Goal: Task Accomplishment & Management: Use online tool/utility

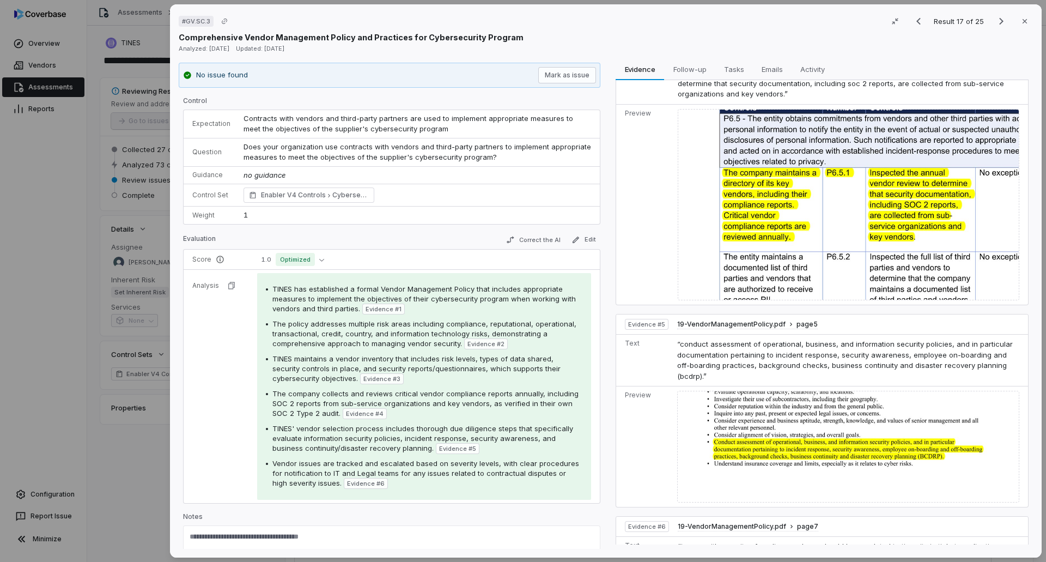
scroll to position [737, 0]
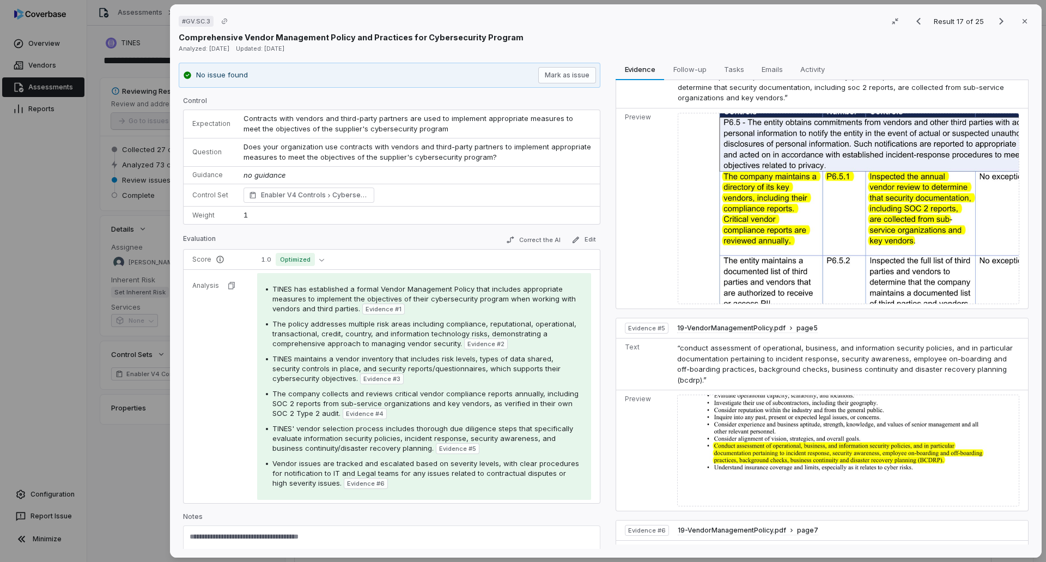
click at [386, 538] on textarea at bounding box center [392, 540] width 404 height 17
paste textarea "**********"
type textarea "**********"
drag, startPoint x: 366, startPoint y: 535, endPoint x: 137, endPoint y: 532, distance: 229.4
click at [137, 532] on div "# GV.SC.3 Result 17 of 25 Close Comprehensive Vendor Management Policy and Prac…" at bounding box center [523, 281] width 1046 height 562
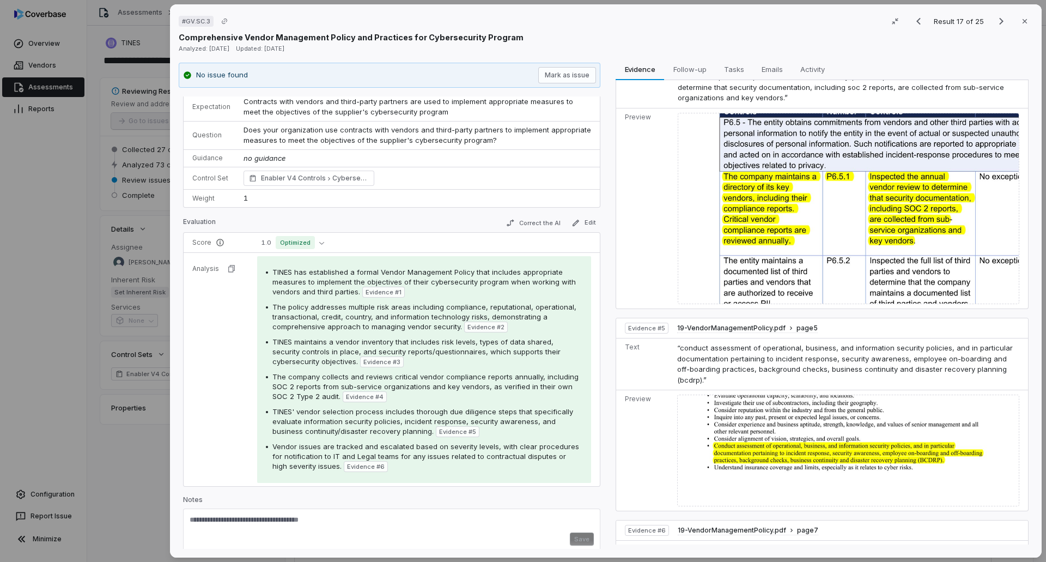
scroll to position [25, 0]
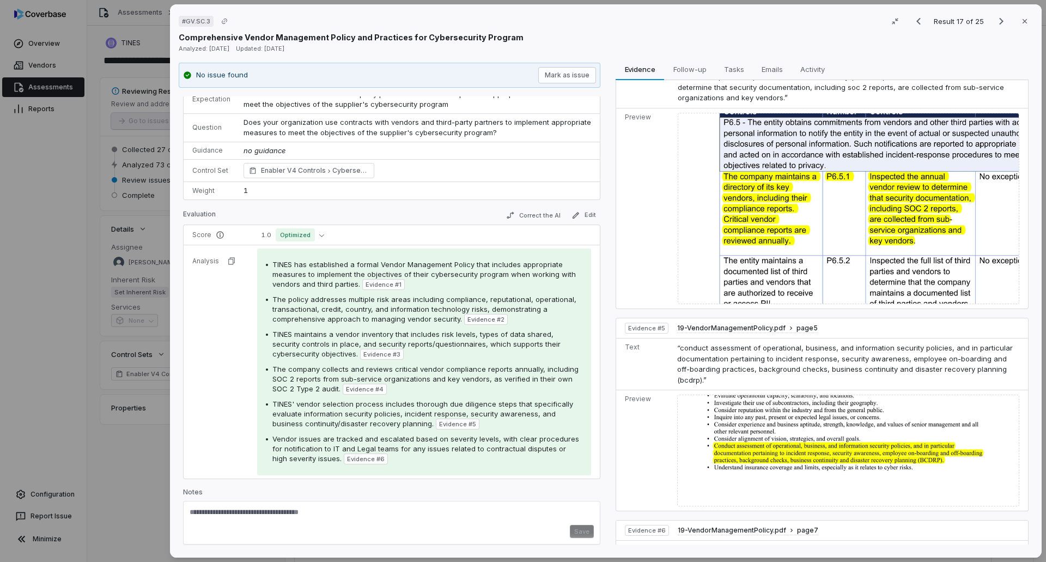
click at [251, 512] on textarea at bounding box center [388, 515] width 396 height 17
drag, startPoint x: 281, startPoint y: 498, endPoint x: 277, endPoint y: 514, distance: 16.7
click at [278, 512] on div "Notes Save" at bounding box center [391, 516] width 417 height 57
click at [308, 517] on textarea at bounding box center [388, 515] width 396 height 17
type textarea "**********"
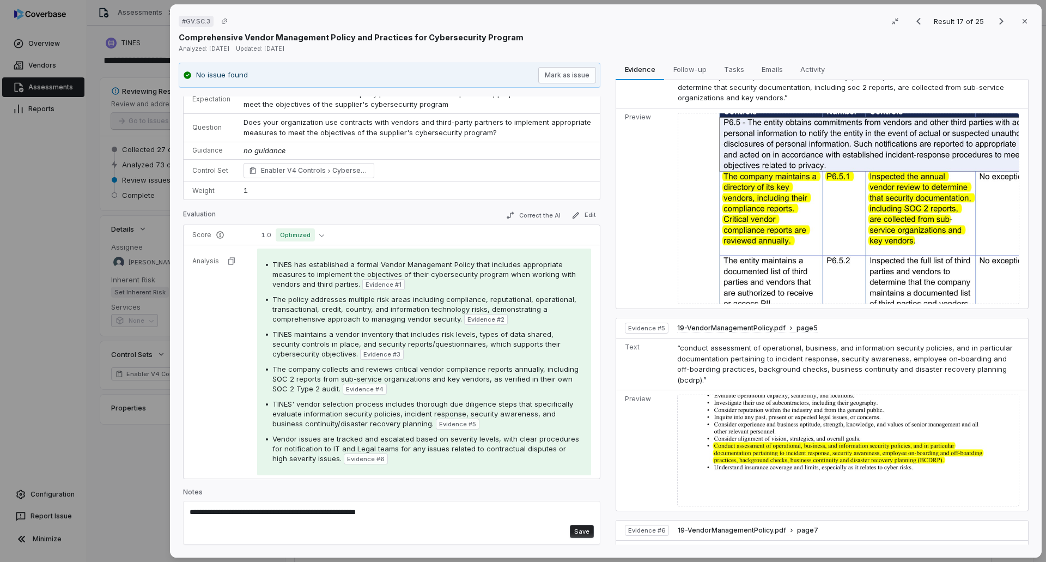
click at [573, 535] on button "Save" at bounding box center [582, 531] width 24 height 13
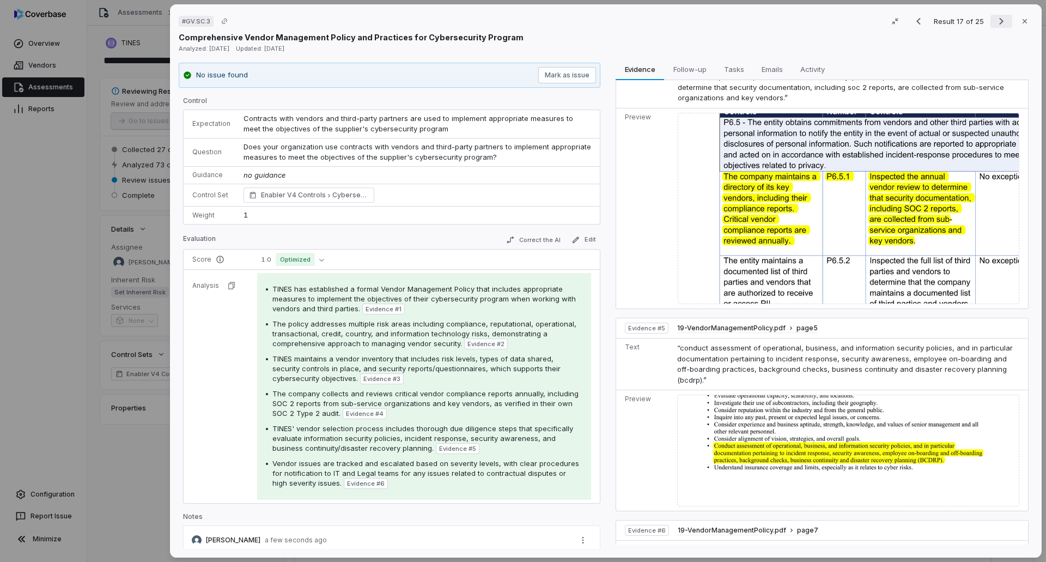
click at [995, 21] on icon "Next result" at bounding box center [1001, 21] width 13 height 13
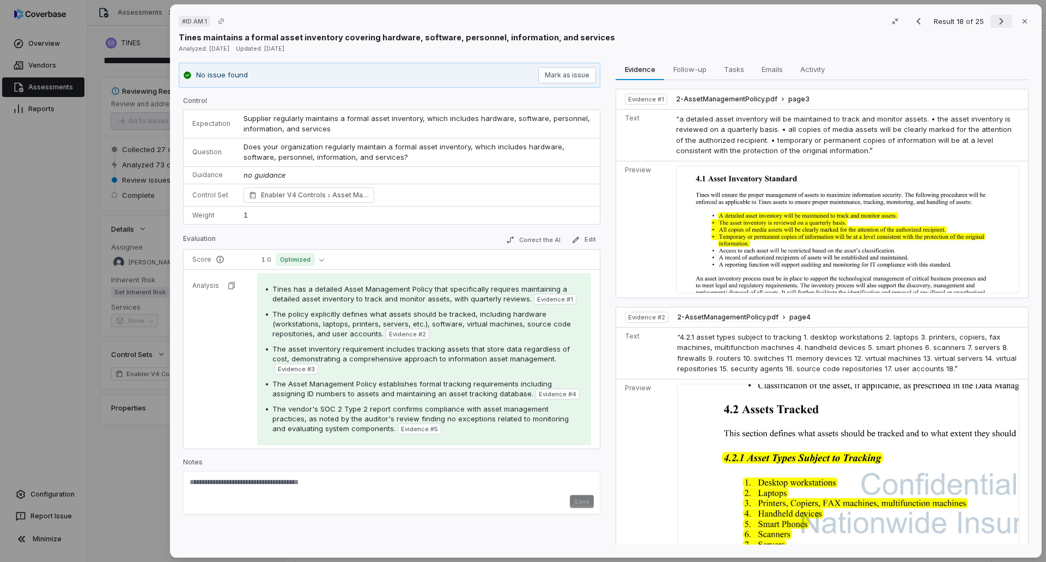
drag, startPoint x: 996, startPoint y: 20, endPoint x: 991, endPoint y: 23, distance: 6.1
click at [999, 20] on icon "Next result" at bounding box center [1001, 21] width 4 height 7
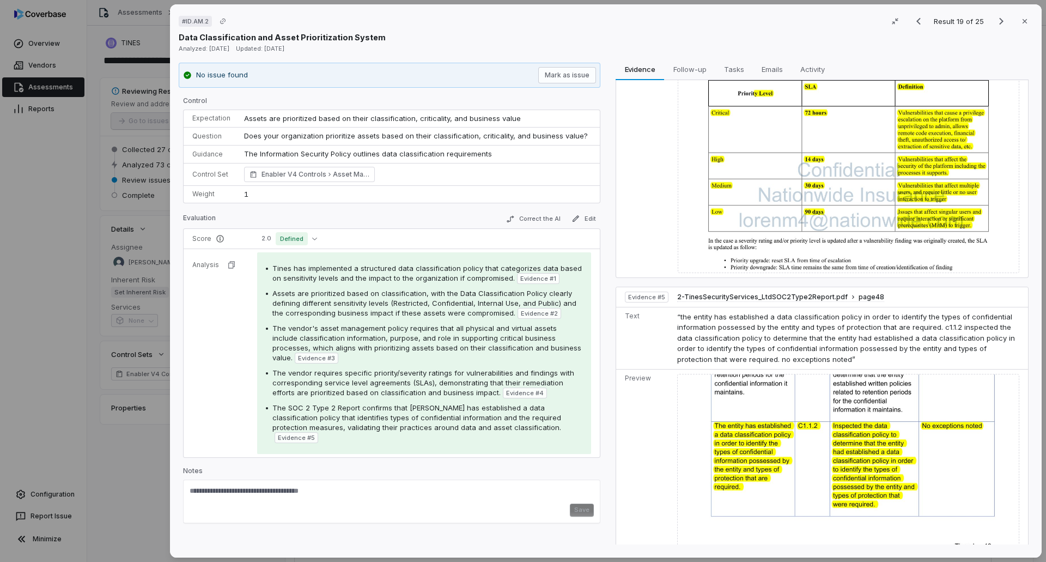
scroll to position [1041, 0]
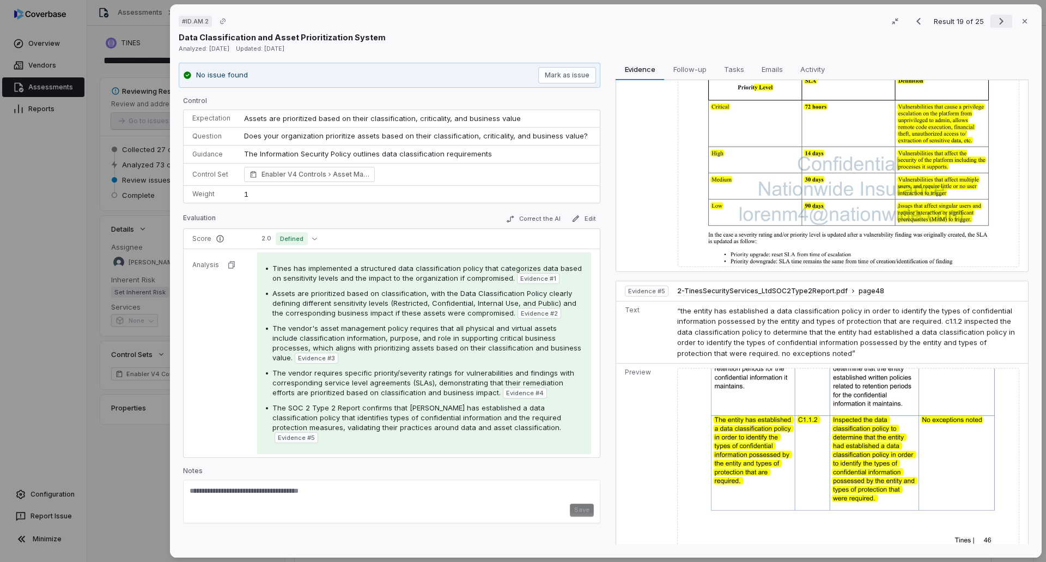
click at [999, 21] on icon "Next result" at bounding box center [1001, 21] width 13 height 13
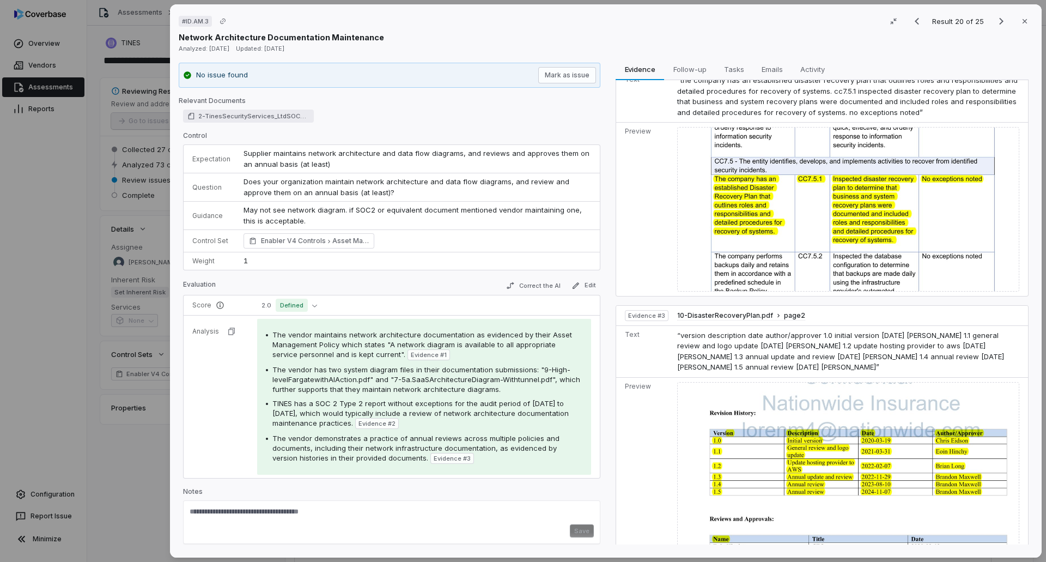
scroll to position [218, 0]
click at [991, 17] on button "Next result" at bounding box center [1002, 21] width 22 height 13
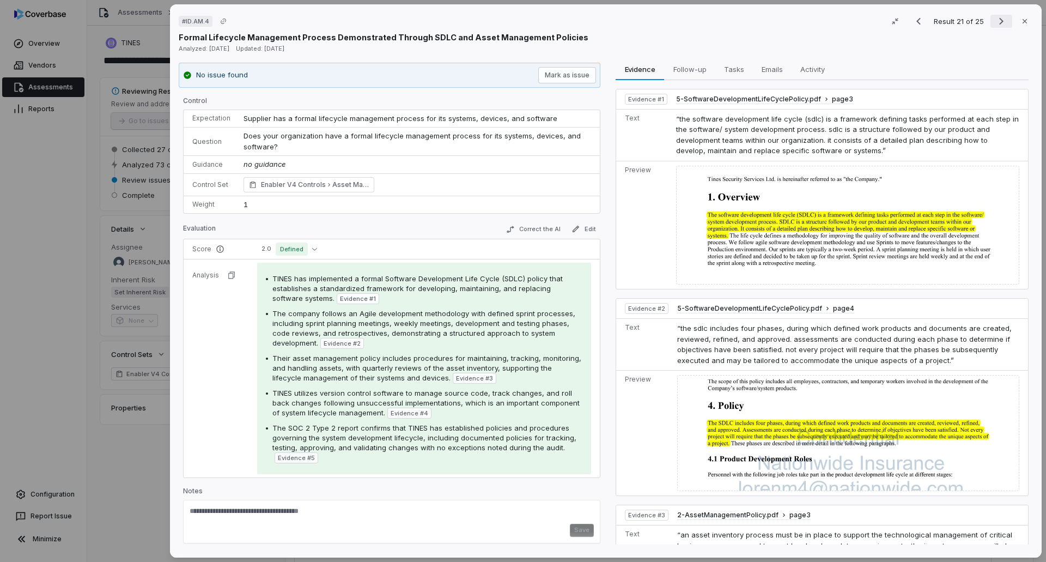
click at [995, 20] on icon "Next result" at bounding box center [1001, 21] width 13 height 13
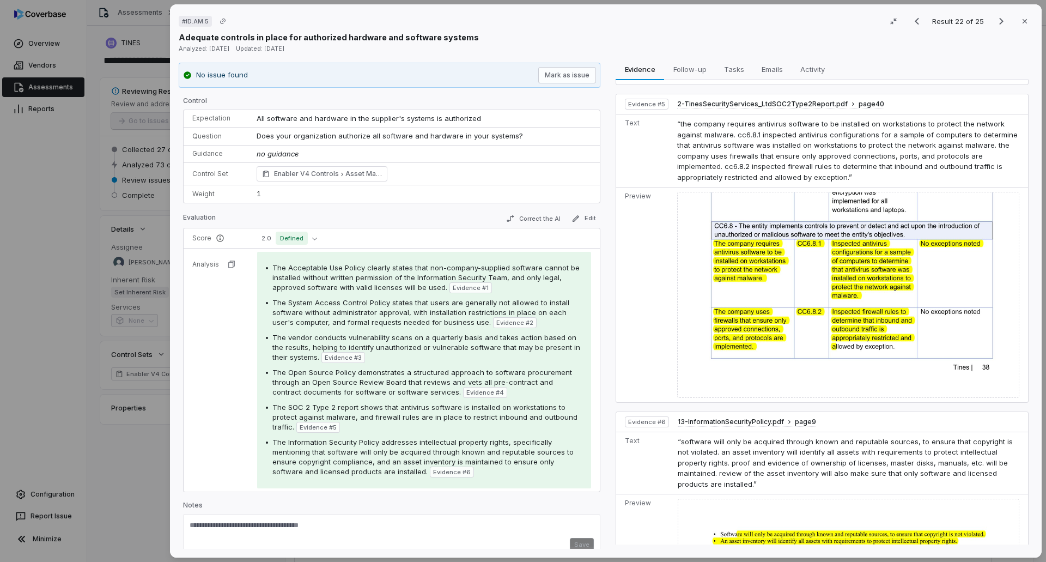
scroll to position [1045, 0]
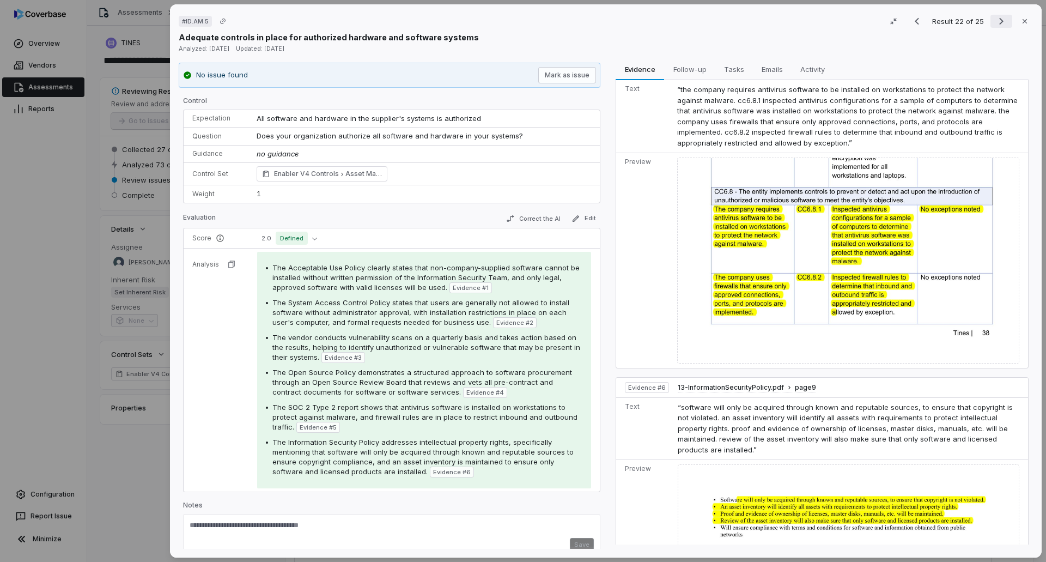
click at [996, 26] on icon "Next result" at bounding box center [1001, 21] width 13 height 13
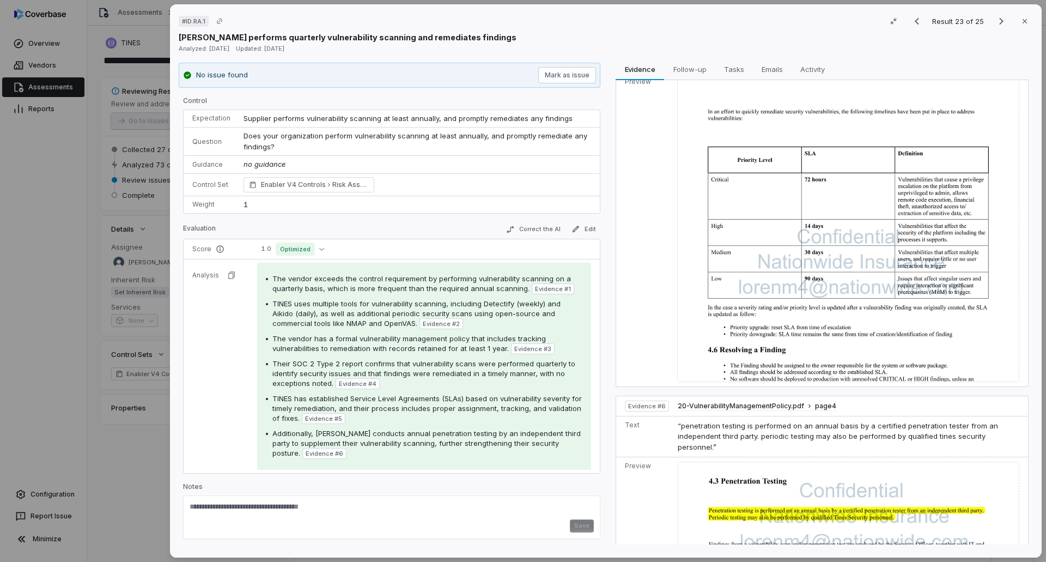
scroll to position [1117, 0]
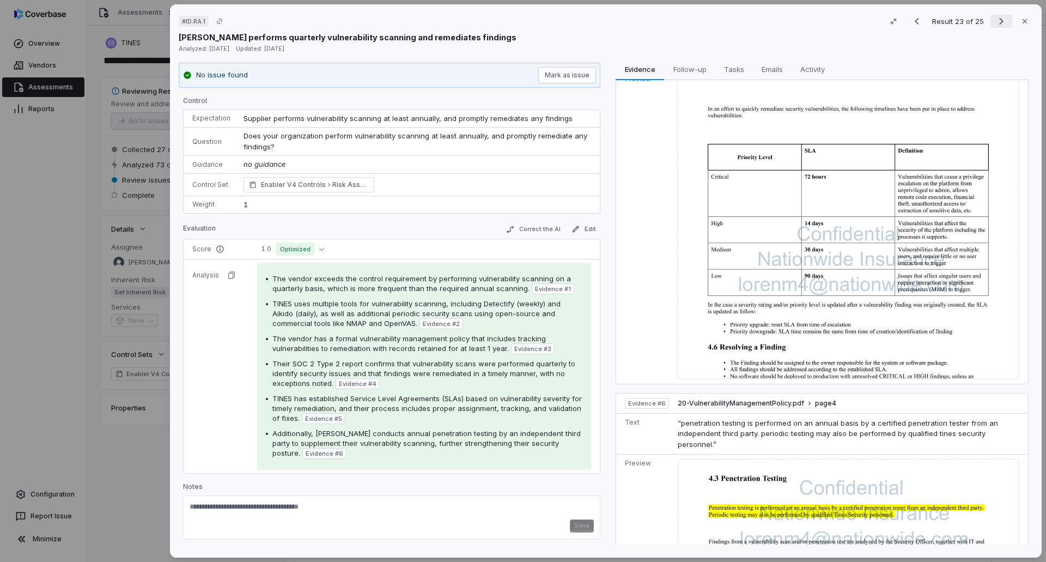
click at [999, 20] on icon "Next result" at bounding box center [1001, 21] width 4 height 7
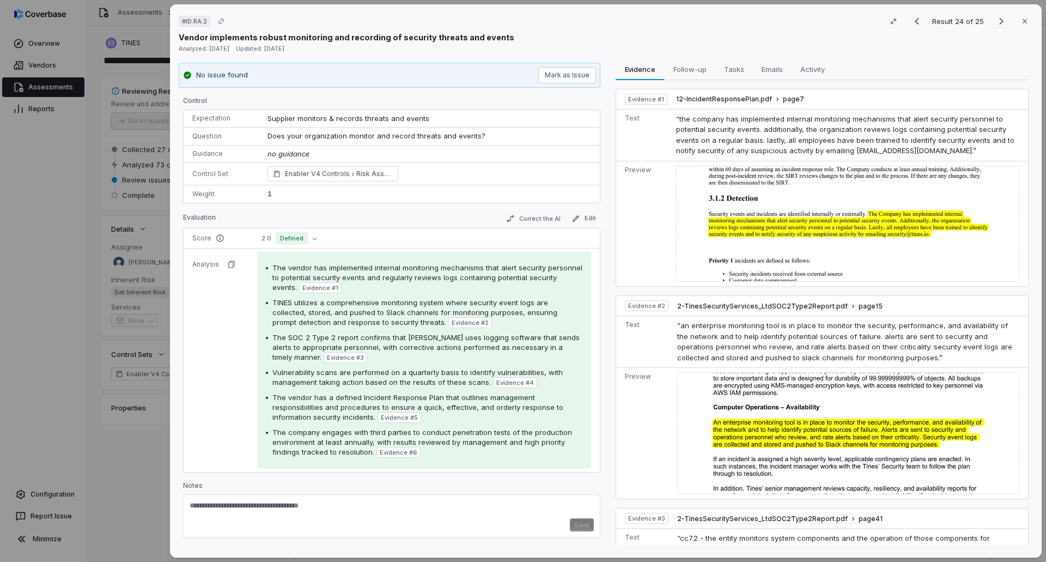
click at [405, 506] on textarea at bounding box center [392, 509] width 404 height 17
drag, startPoint x: 451, startPoint y: 511, endPoint x: 460, endPoint y: 501, distance: 13.5
click at [459, 502] on textarea at bounding box center [392, 509] width 404 height 17
drag, startPoint x: 354, startPoint y: 407, endPoint x: 268, endPoint y: 495, distance: 122.9
